Goal: Task Accomplishment & Management: Complete application form

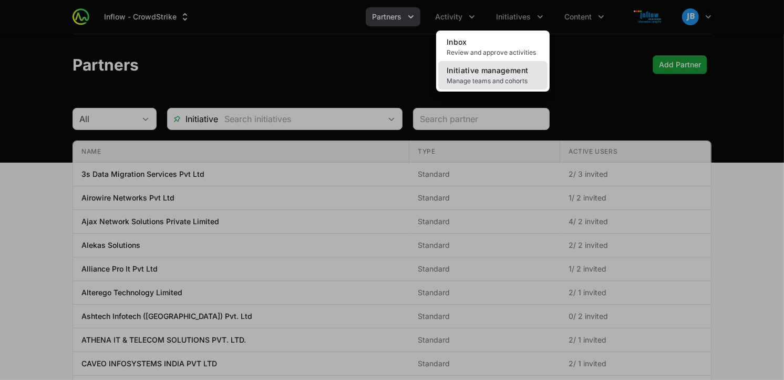
click at [508, 75] on link "Initiative management Manage teams and cohorts" at bounding box center [492, 75] width 109 height 28
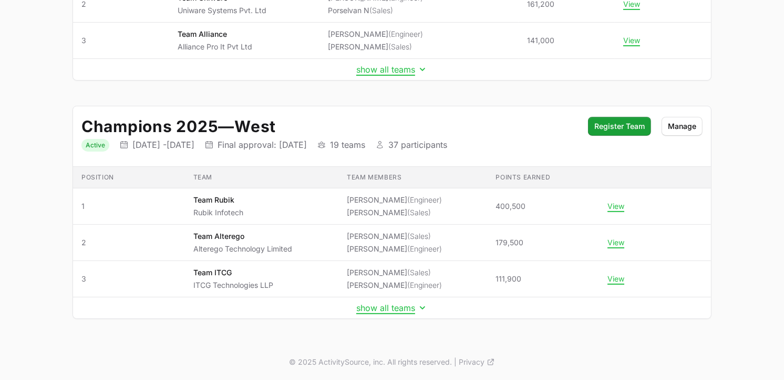
scroll to position [253, 0]
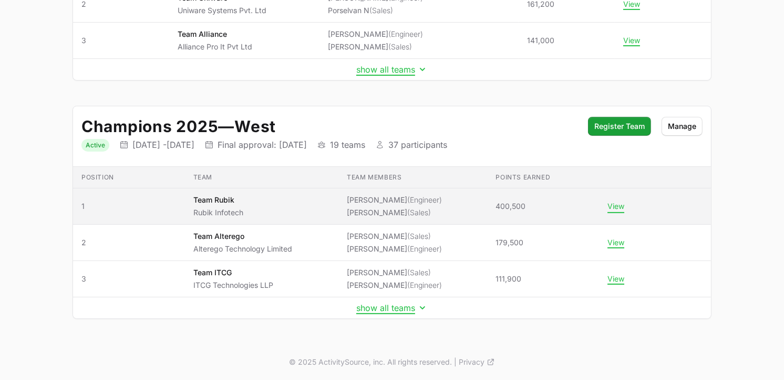
click at [617, 205] on button "View" at bounding box center [616, 205] width 17 height 9
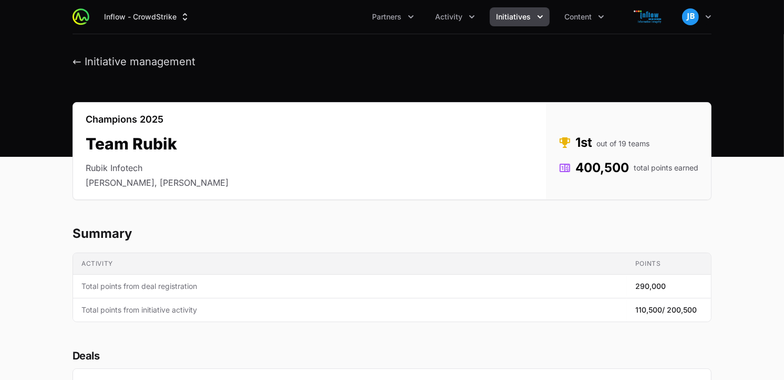
click at [531, 15] on button "Initiatives" at bounding box center [520, 16] width 60 height 19
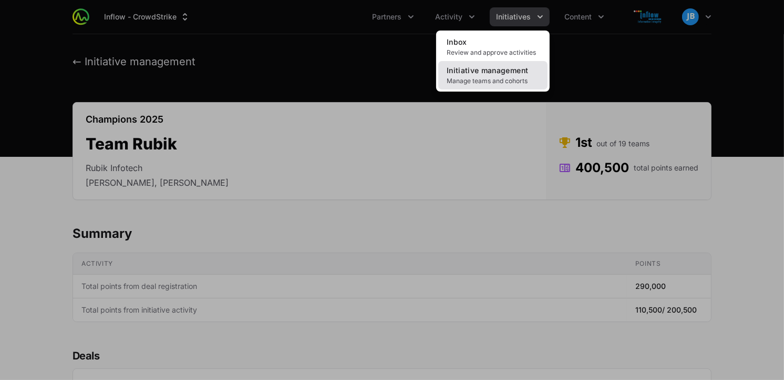
click at [485, 70] on span "Initiative management" at bounding box center [487, 70] width 81 height 9
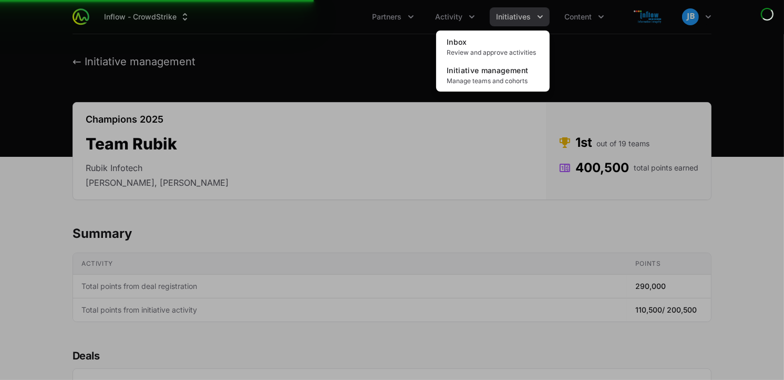
click at [601, 15] on div "Initiatives menu" at bounding box center [392, 190] width 784 height 380
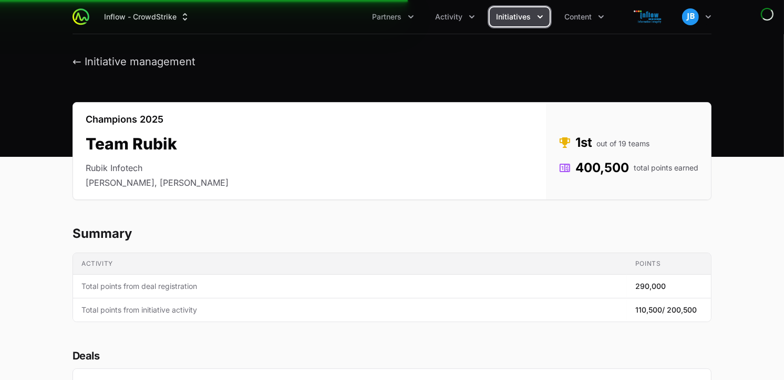
click at [601, 15] on icon "Content menu" at bounding box center [601, 17] width 11 height 11
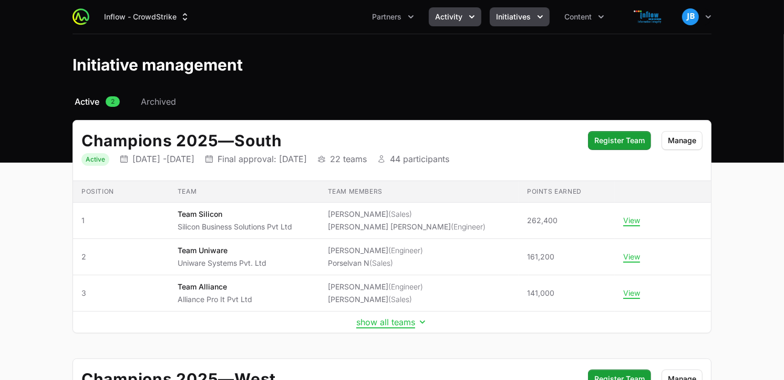
click at [461, 14] on span "Activity" at bounding box center [448, 17] width 27 height 11
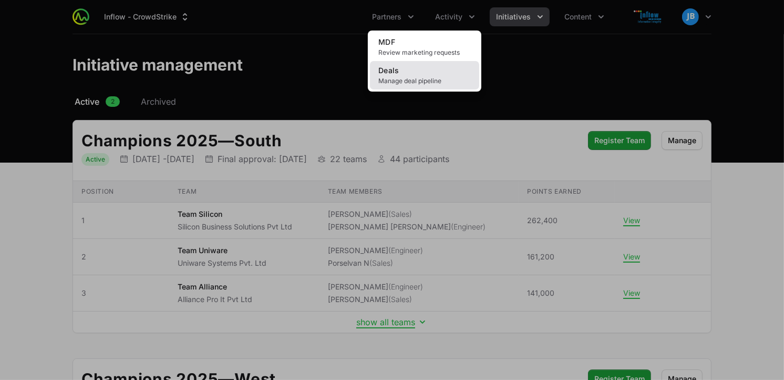
click at [421, 73] on link "Deals Manage deal pipeline" at bounding box center [424, 75] width 109 height 28
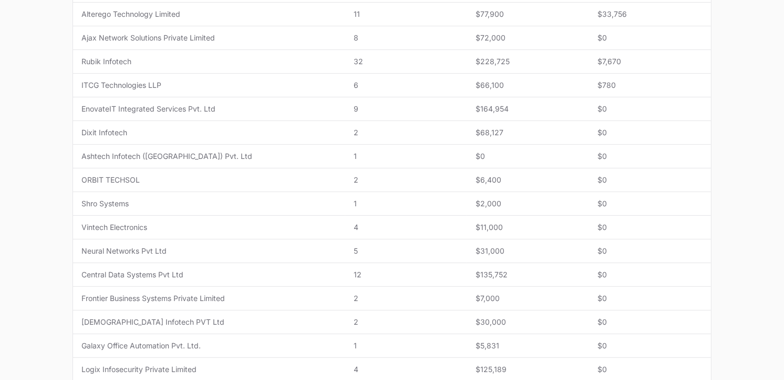
scroll to position [281, 0]
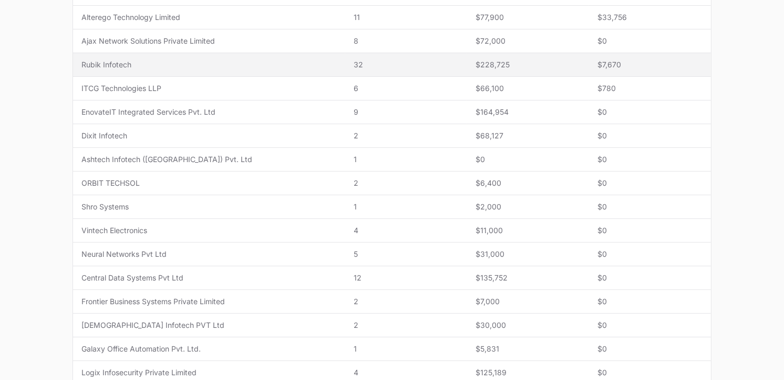
click at [114, 64] on span "Rubik Infotech" at bounding box center [208, 64] width 255 height 11
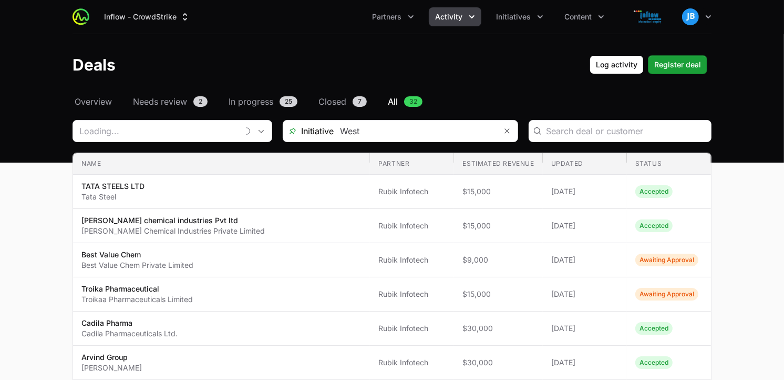
type input "Rubik Infotech"
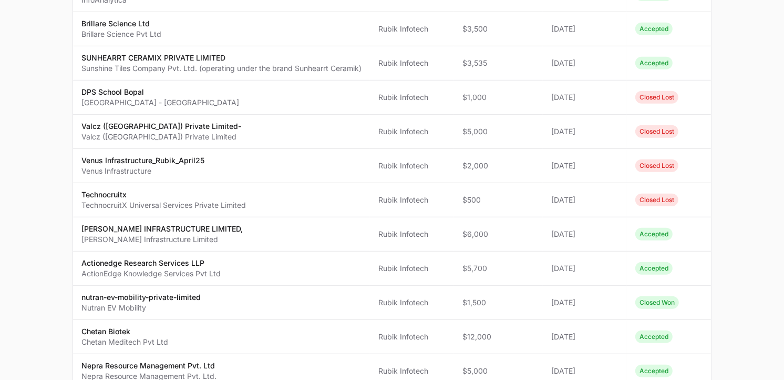
scroll to position [540, 0]
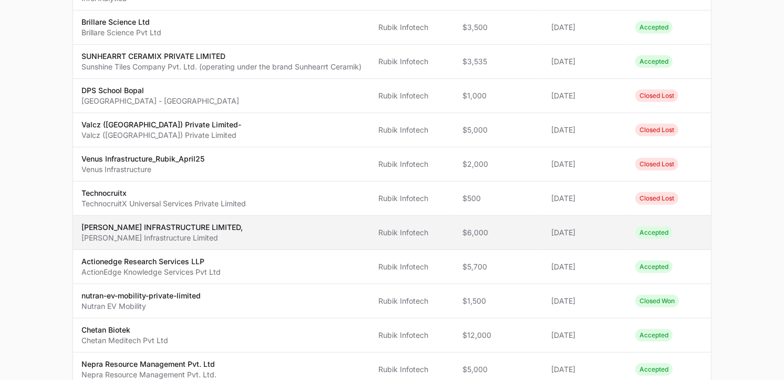
click at [341, 243] on span "[PERSON_NAME] INFRASTRUCTURE LIMITED, [PERSON_NAME] Infrastructure Limited" at bounding box center [221, 232] width 280 height 21
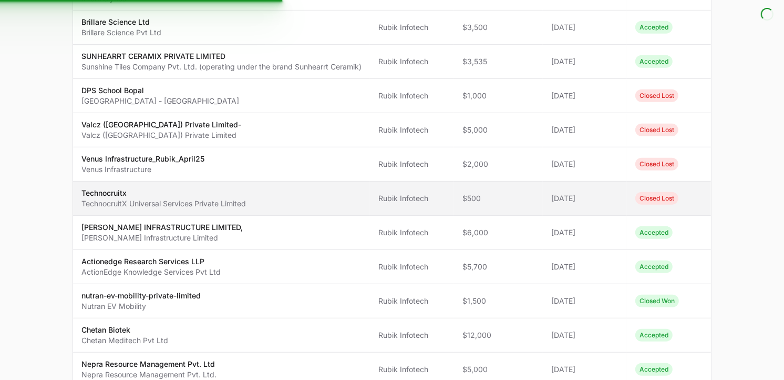
click at [312, 206] on td "Name Technocruitx TechnocruitX Universal Services Private Limited" at bounding box center [221, 198] width 297 height 34
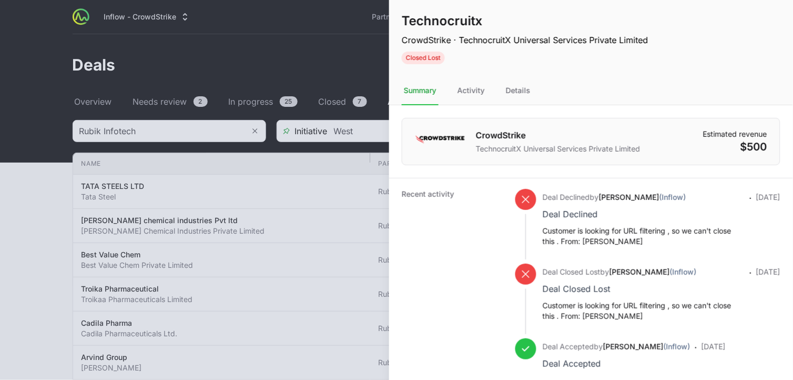
click at [784, 125] on div "Technocruitx CrowdStrike · TechnocruitX Universal Services Private Limited Clos…" at bounding box center [591, 190] width 404 height 380
click at [300, 70] on div at bounding box center [396, 190] width 793 height 380
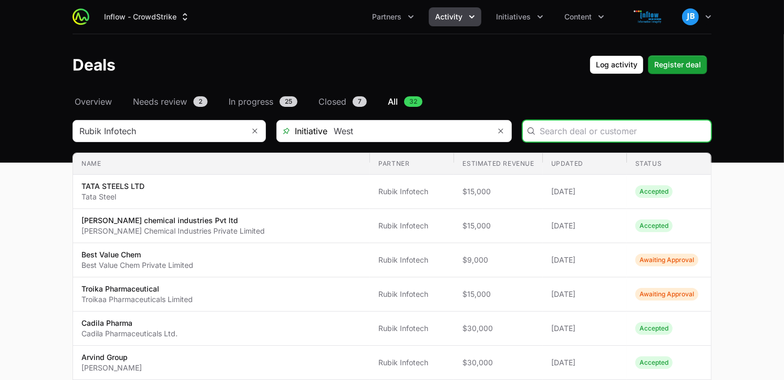
click at [607, 129] on input "Deals Filters" at bounding box center [622, 131] width 165 height 13
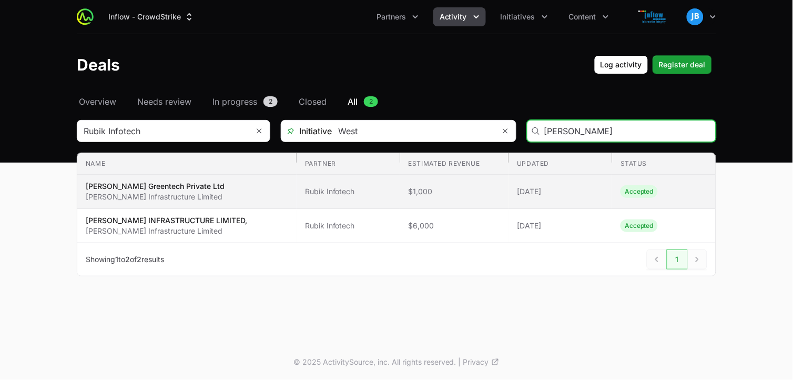
type input "[PERSON_NAME]"
click at [163, 193] on p "[PERSON_NAME] Infrastructure Limited" at bounding box center [155, 196] width 139 height 11
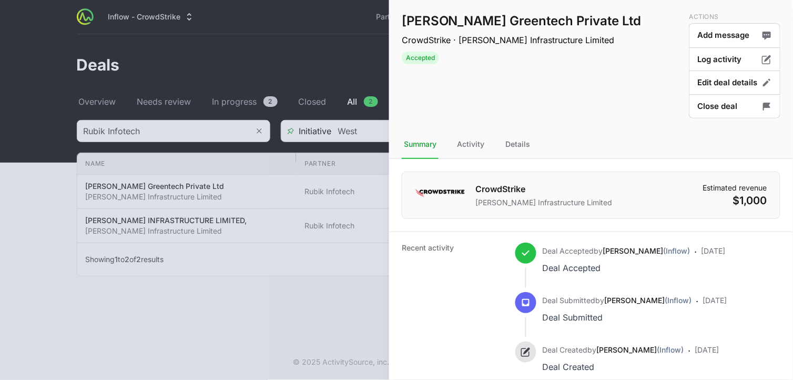
scroll to position [32, 0]
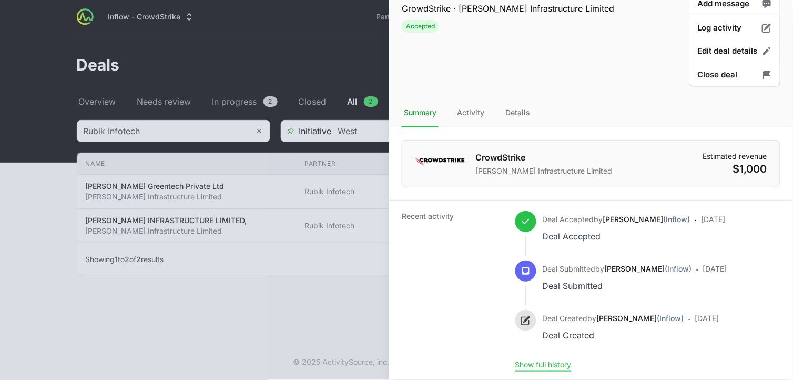
click at [545, 366] on button "Show full history" at bounding box center [543, 364] width 56 height 9
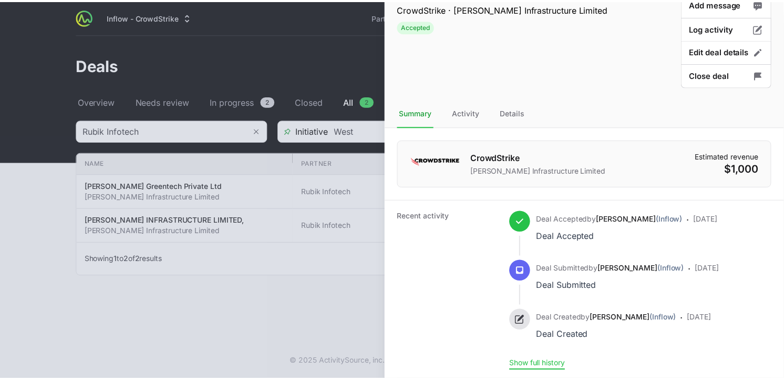
scroll to position [0, 0]
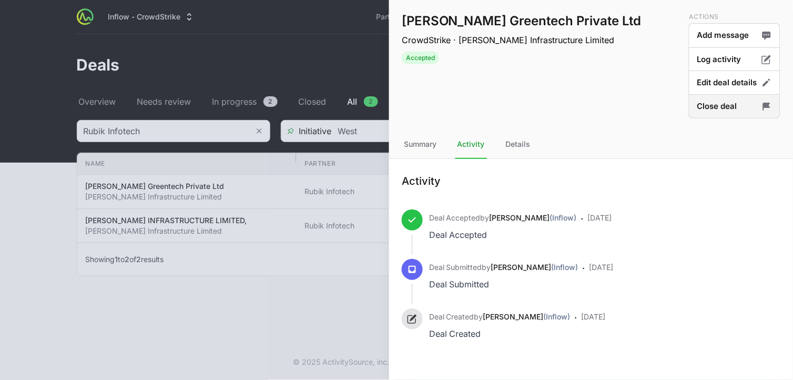
click at [741, 101] on button "Close deal" at bounding box center [734, 106] width 91 height 25
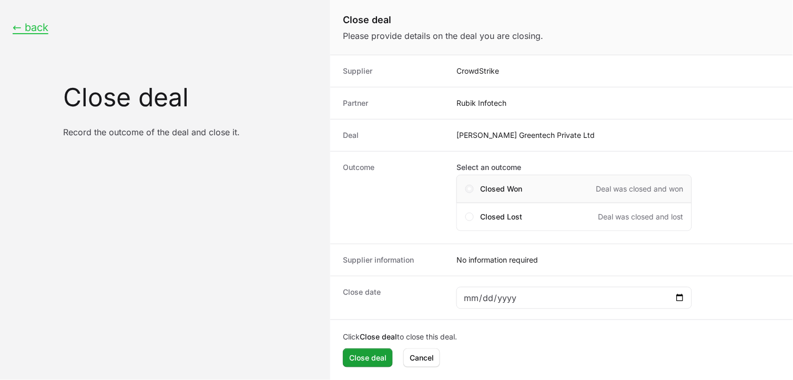
click at [470, 186] on span "Close deal form" at bounding box center [469, 189] width 8 height 8
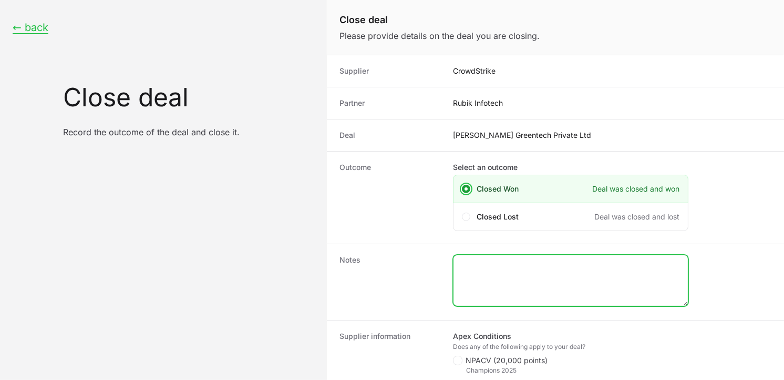
click at [481, 289] on textarea "Close deal form" at bounding box center [571, 280] width 234 height 50
type textarea "50 Users"
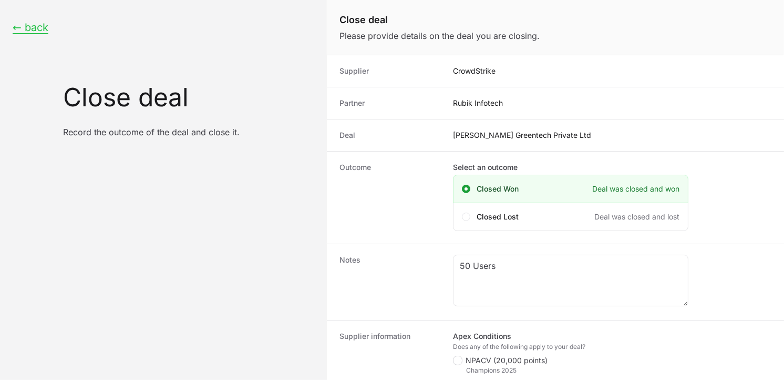
click at [459, 359] on polygon "Close deal form" at bounding box center [458, 360] width 6 height 5
click at [454, 356] on input "NPACV (20,000 points)" at bounding box center [453, 355] width 1 height 1
checkbox input "true"
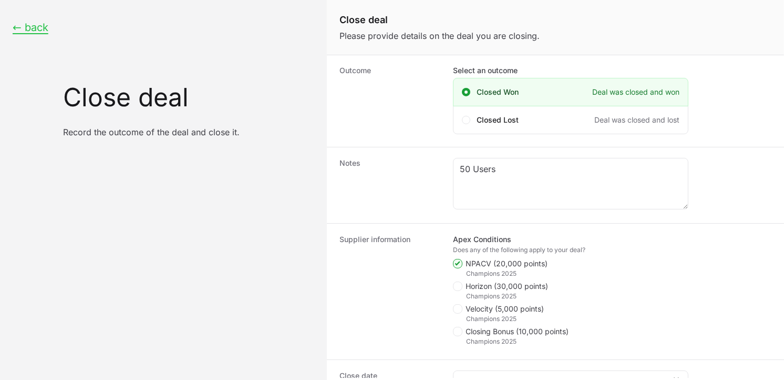
scroll to position [114, 0]
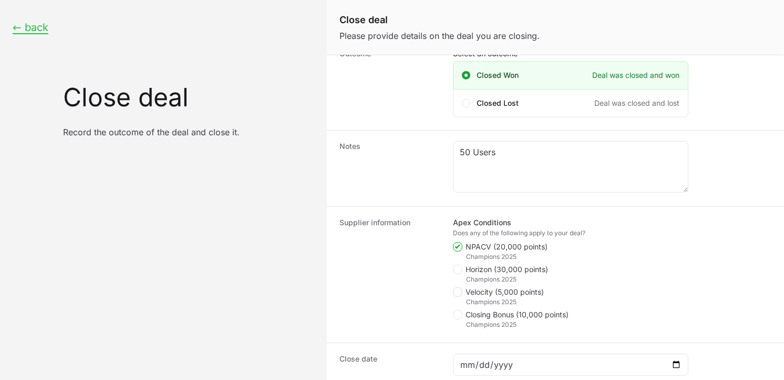
click at [459, 291] on polygon "Close deal form" at bounding box center [458, 292] width 6 height 5
checkbox input "true"
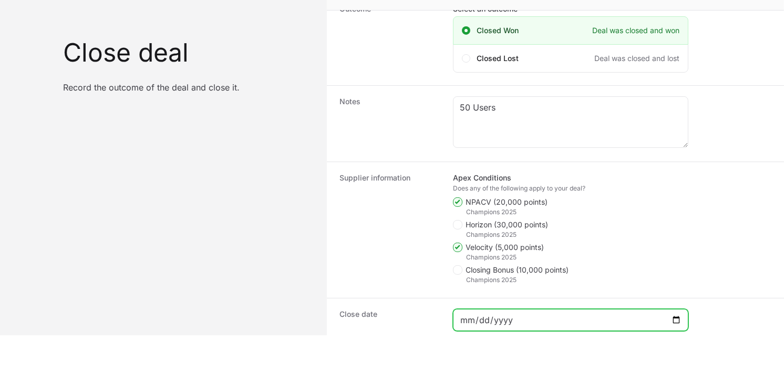
click at [678, 317] on input "Close deal form" at bounding box center [571, 319] width 222 height 13
type input "[DATE]"
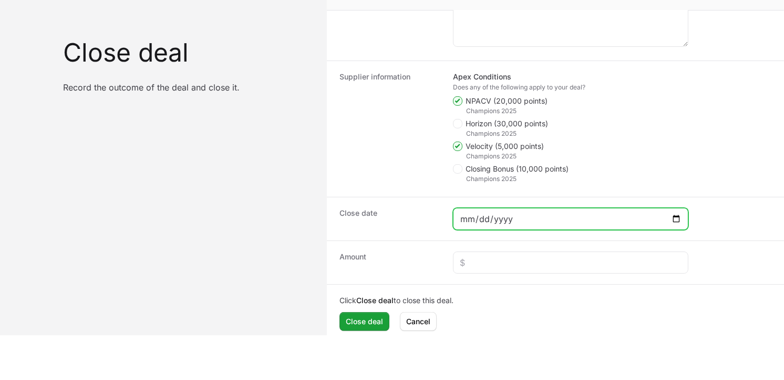
scroll to position [224, 0]
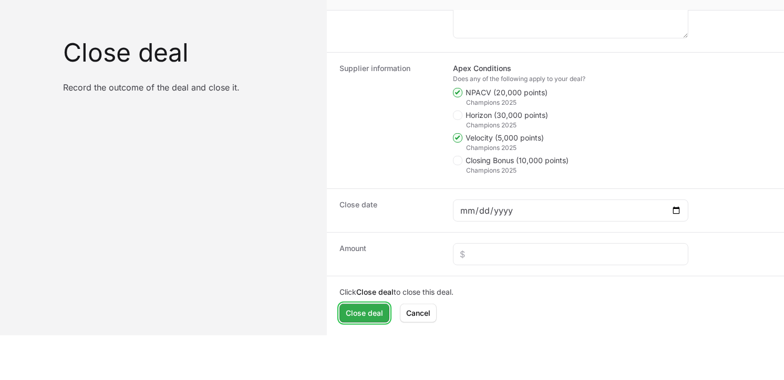
click at [369, 313] on span "Close deal" at bounding box center [364, 312] width 37 height 13
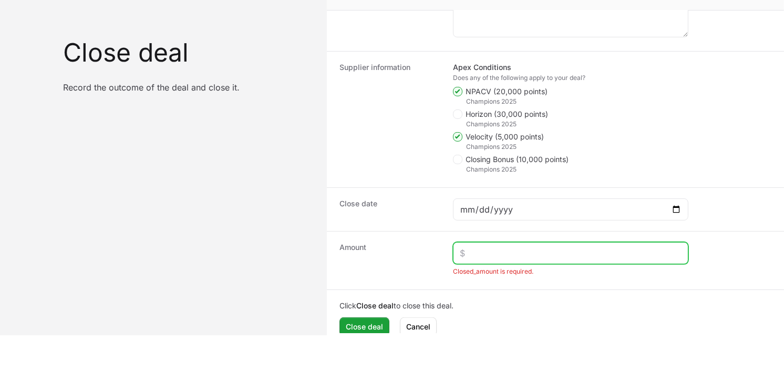
click at [466, 257] on input "Close deal form" at bounding box center [571, 253] width 222 height 13
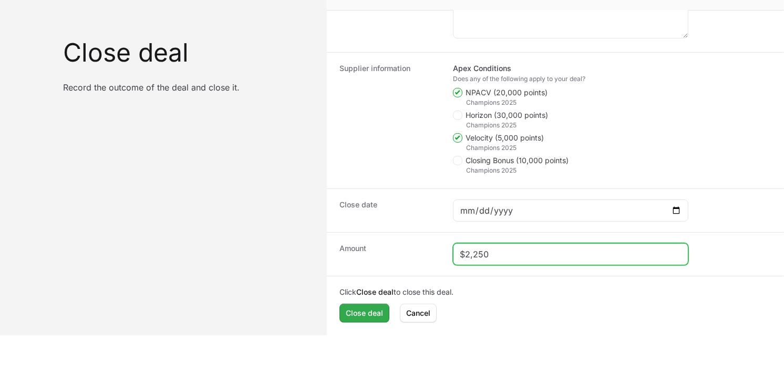
type input "$2,250"
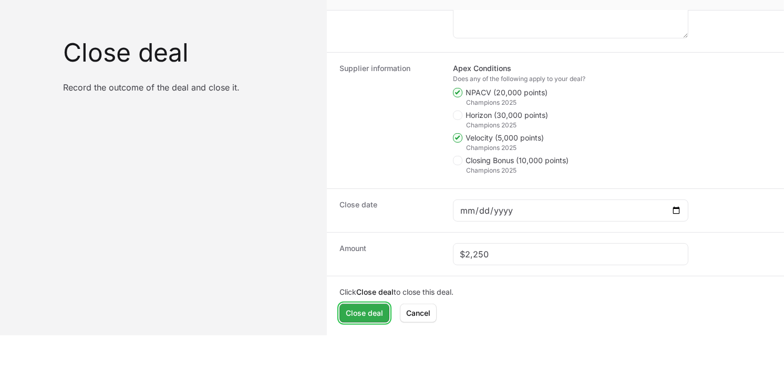
click at [372, 316] on span "Close deal" at bounding box center [364, 312] width 37 height 13
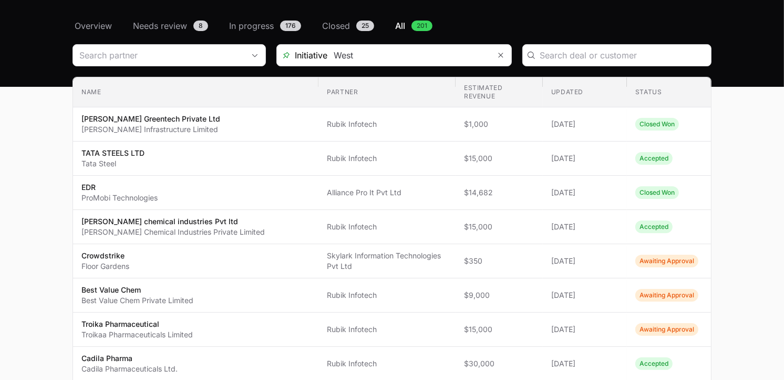
scroll to position [62, 0]
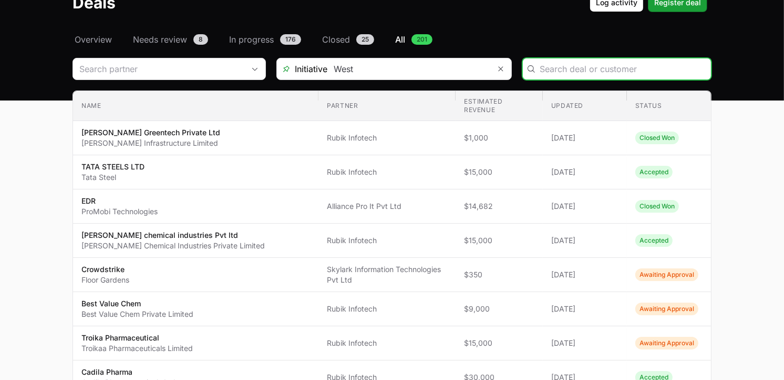
click at [589, 68] on input "Deals Filters" at bounding box center [622, 69] width 165 height 13
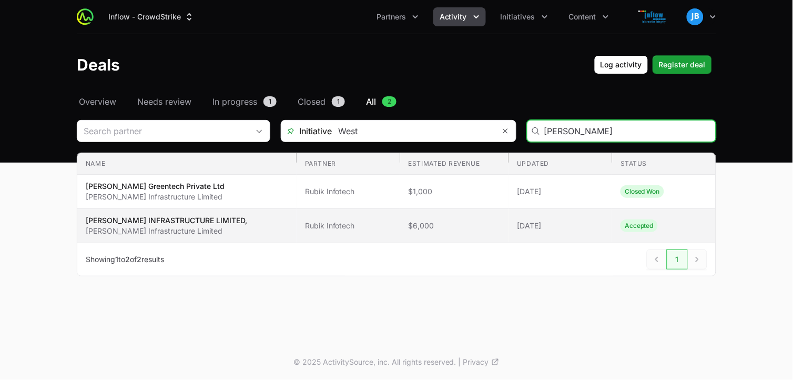
type input "[PERSON_NAME]"
click at [86, 234] on p "[PERSON_NAME] Infrastructure Limited" at bounding box center [166, 231] width 161 height 11
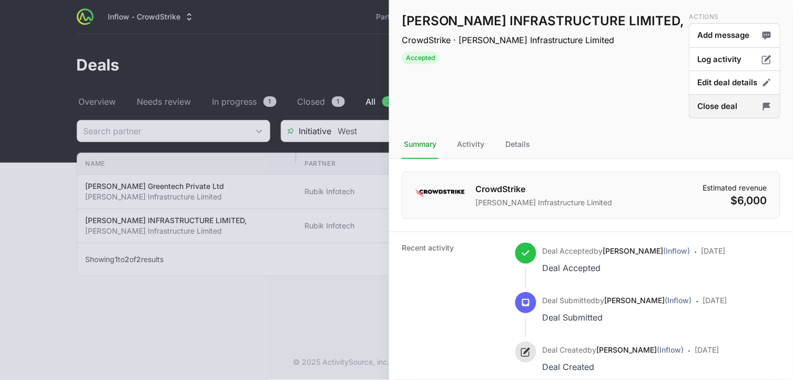
click at [744, 103] on button "Close deal" at bounding box center [734, 106] width 91 height 25
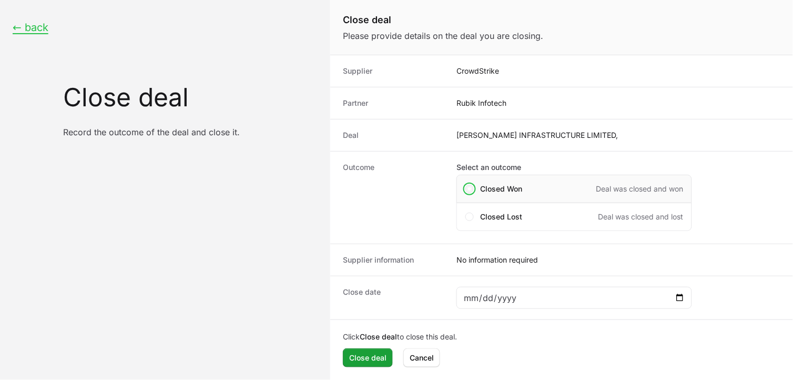
click at [472, 191] on span "Close deal form" at bounding box center [469, 189] width 8 height 8
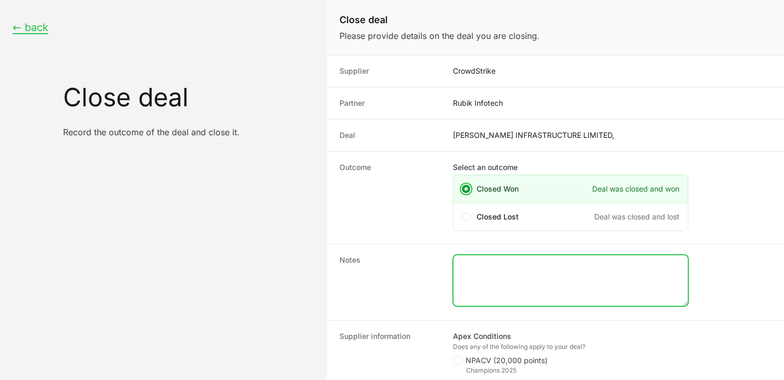
click at [486, 287] on textarea "Close deal form" at bounding box center [571, 280] width 234 height 50
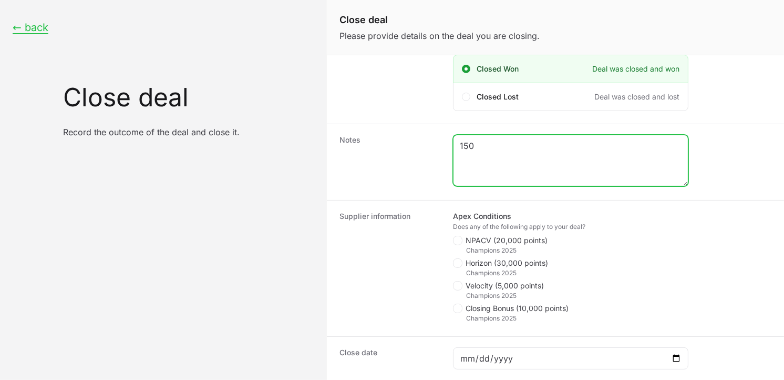
scroll to position [135, 0]
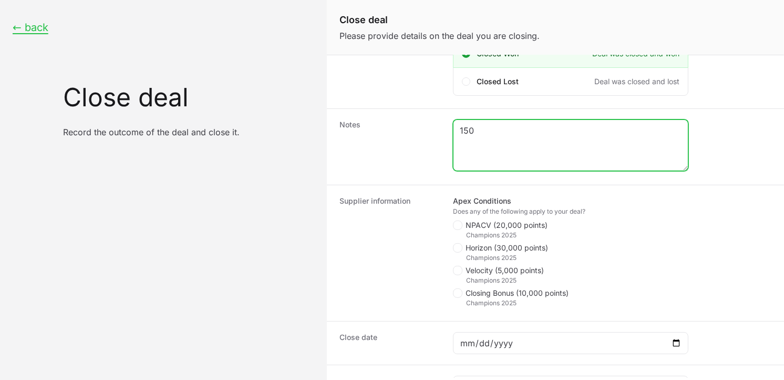
type textarea "150"
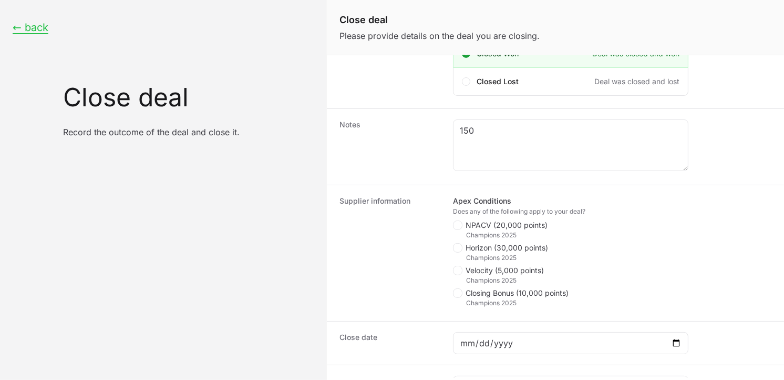
click at [463, 230] on label "NPACV (20,000 points)" at bounding box center [500, 225] width 95 height 11
click at [454, 355] on input "NPACV (20,000 points)" at bounding box center [453, 355] width 1 height 1
checkbox input "true"
click at [461, 267] on span "Close deal form" at bounding box center [457, 269] width 9 height 9
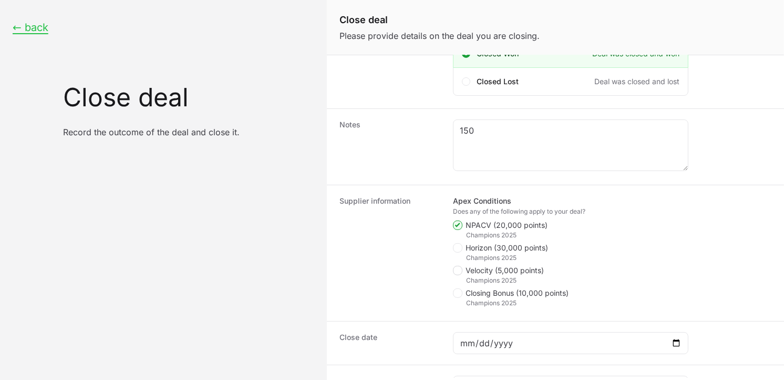
checkbox input "true"
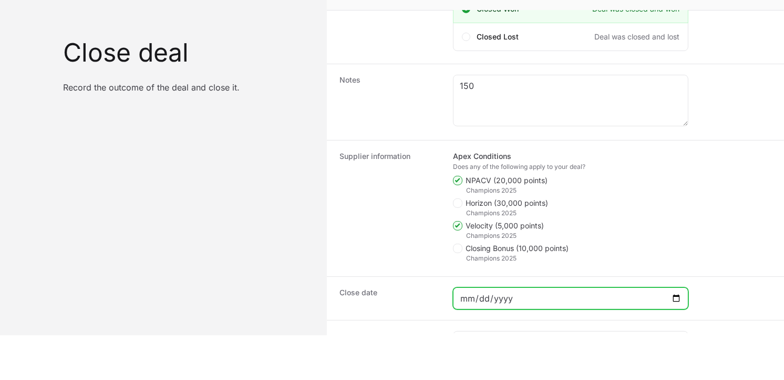
click at [663, 299] on input "Close deal form" at bounding box center [571, 298] width 222 height 13
click at [678, 296] on input "Close deal form" at bounding box center [571, 298] width 222 height 13
type input "[DATE]"
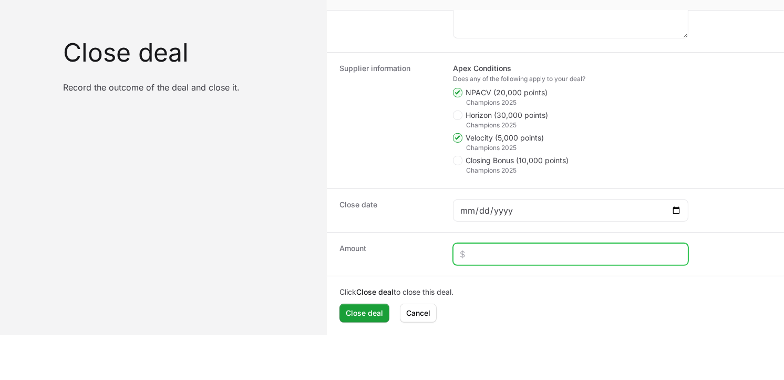
click at [475, 251] on input "Close deal form" at bounding box center [571, 254] width 222 height 13
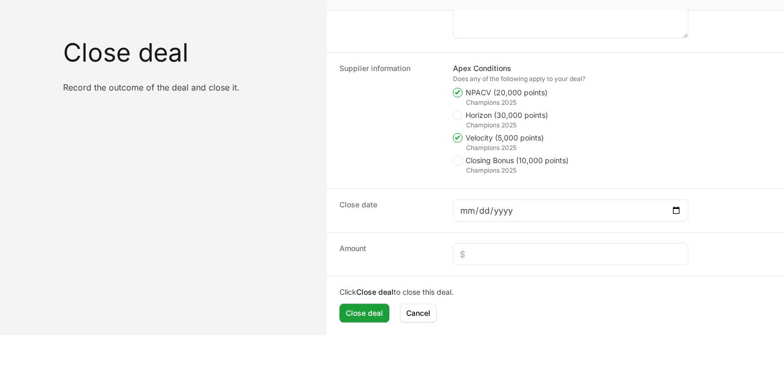
click at [510, 237] on div "Amount" at bounding box center [555, 254] width 457 height 44
click at [502, 246] on div "Close deal form" at bounding box center [571, 254] width 236 height 22
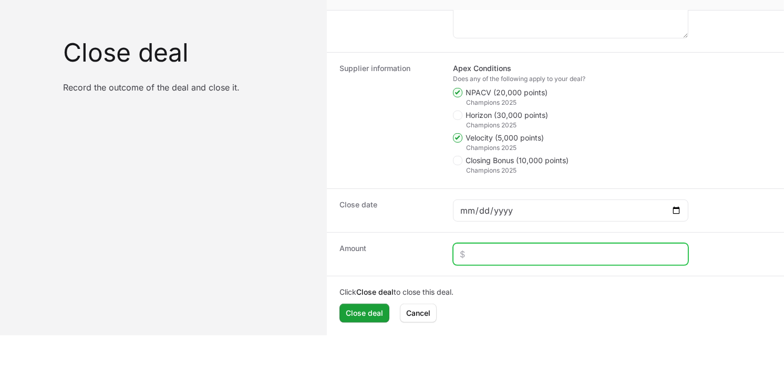
click at [500, 248] on input "Close deal form" at bounding box center [571, 254] width 222 height 13
type input "$6,750"
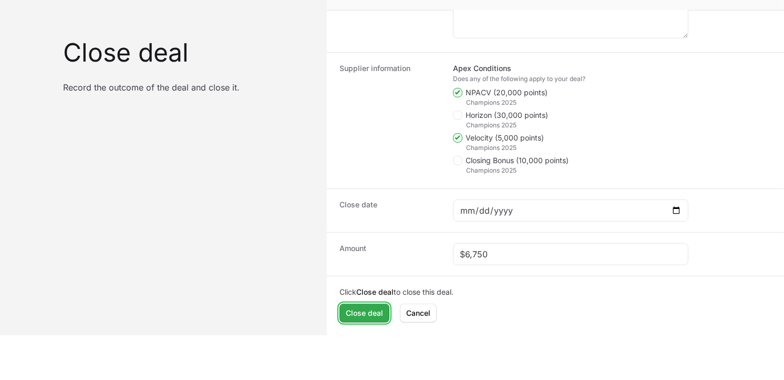
click at [372, 309] on span "Close deal" at bounding box center [364, 312] width 37 height 13
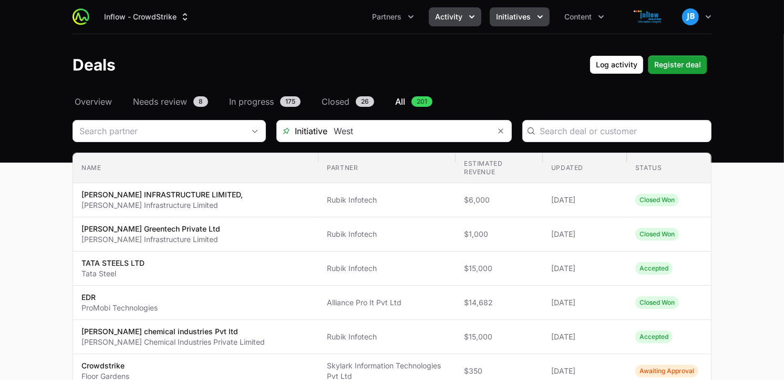
click at [530, 12] on span "Initiatives" at bounding box center [513, 17] width 35 height 11
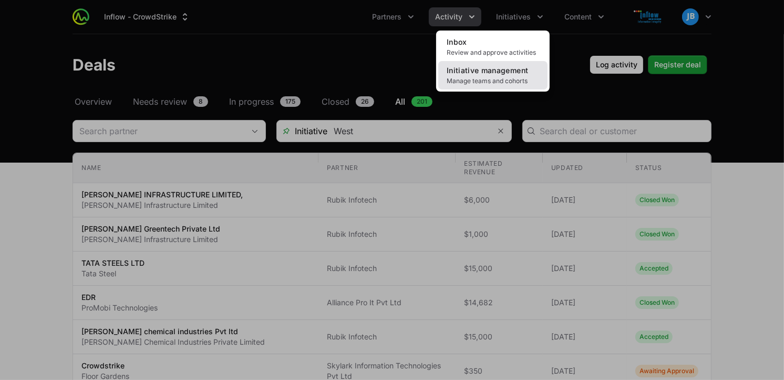
click at [490, 80] on span "Manage teams and cohorts" at bounding box center [493, 81] width 93 height 8
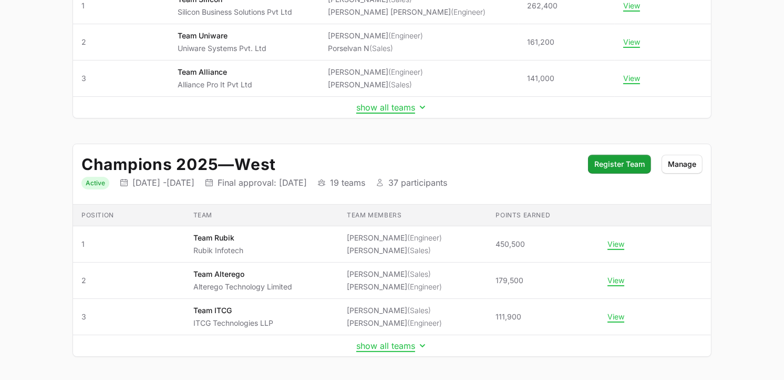
scroll to position [216, 0]
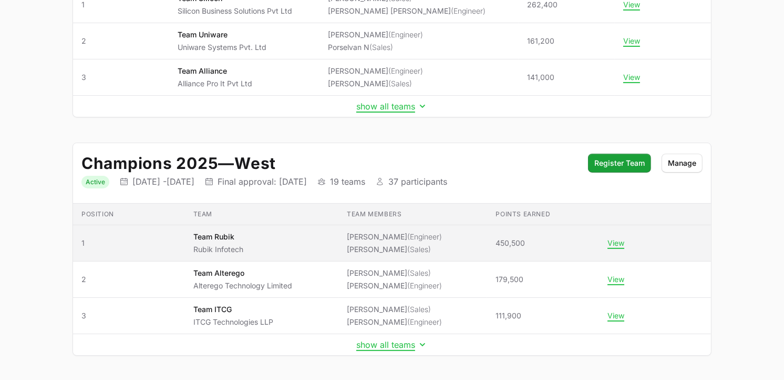
drag, startPoint x: 526, startPoint y: 243, endPoint x: 494, endPoint y: 244, distance: 31.6
click at [496, 244] on span "450,500" at bounding box center [543, 243] width 95 height 11
copy span "450,500"
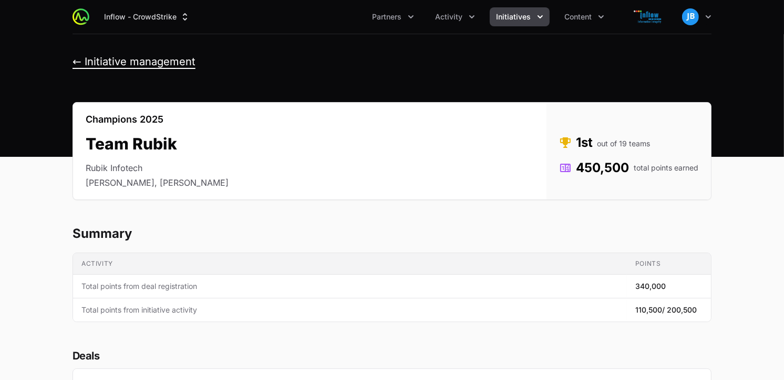
click at [77, 58] on button "← Initiative management" at bounding box center [134, 61] width 123 height 13
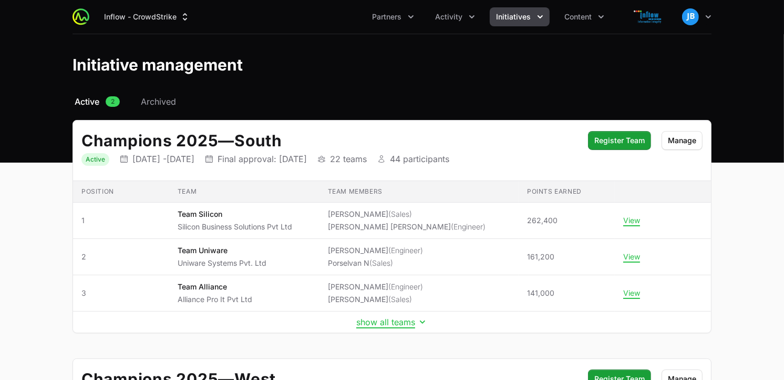
drag, startPoint x: 784, startPoint y: 40, endPoint x: 790, endPoint y: 170, distance: 129.5
click at [784, 170] on html "Inflow - CrowdStrike Partners Activity Initiatives Content Open user menu Open …" at bounding box center [392, 316] width 784 height 632
drag, startPoint x: 790, startPoint y: 170, endPoint x: 712, endPoint y: 64, distance: 131.6
click at [712, 64] on div "Initiative management" at bounding box center [392, 64] width 673 height 19
